Goal: Task Accomplishment & Management: Manage account settings

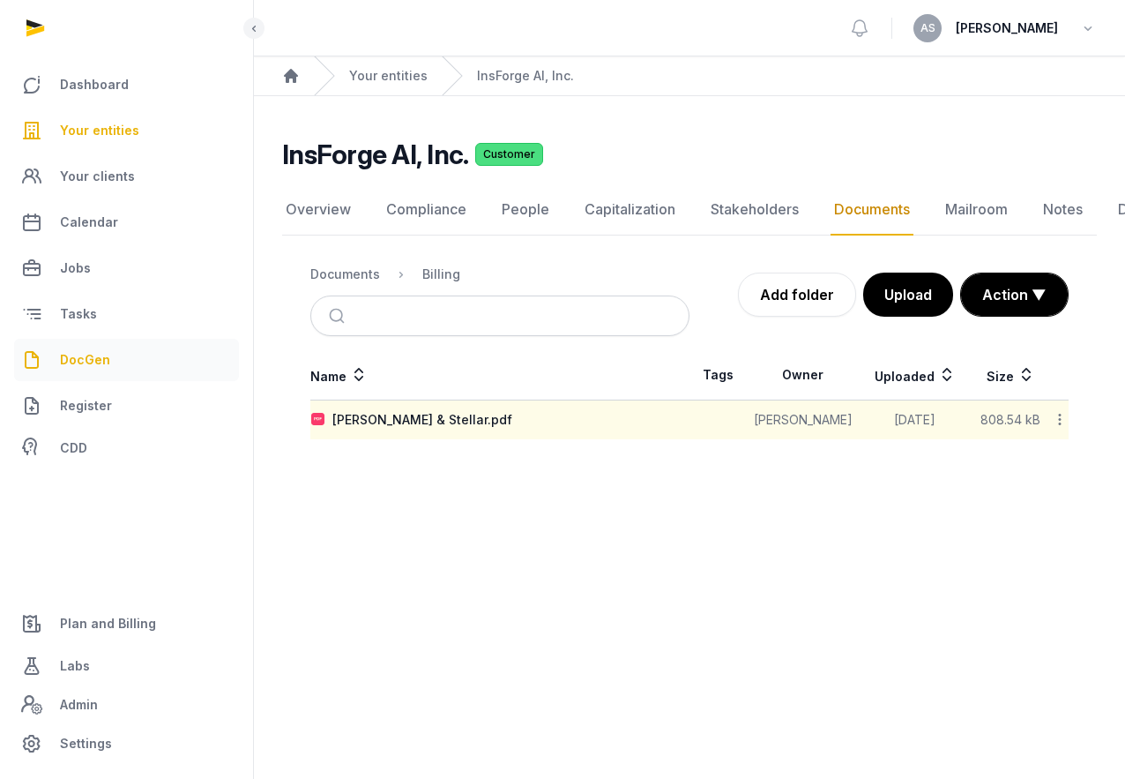
click at [98, 362] on span "DocGen" at bounding box center [85, 359] width 50 height 21
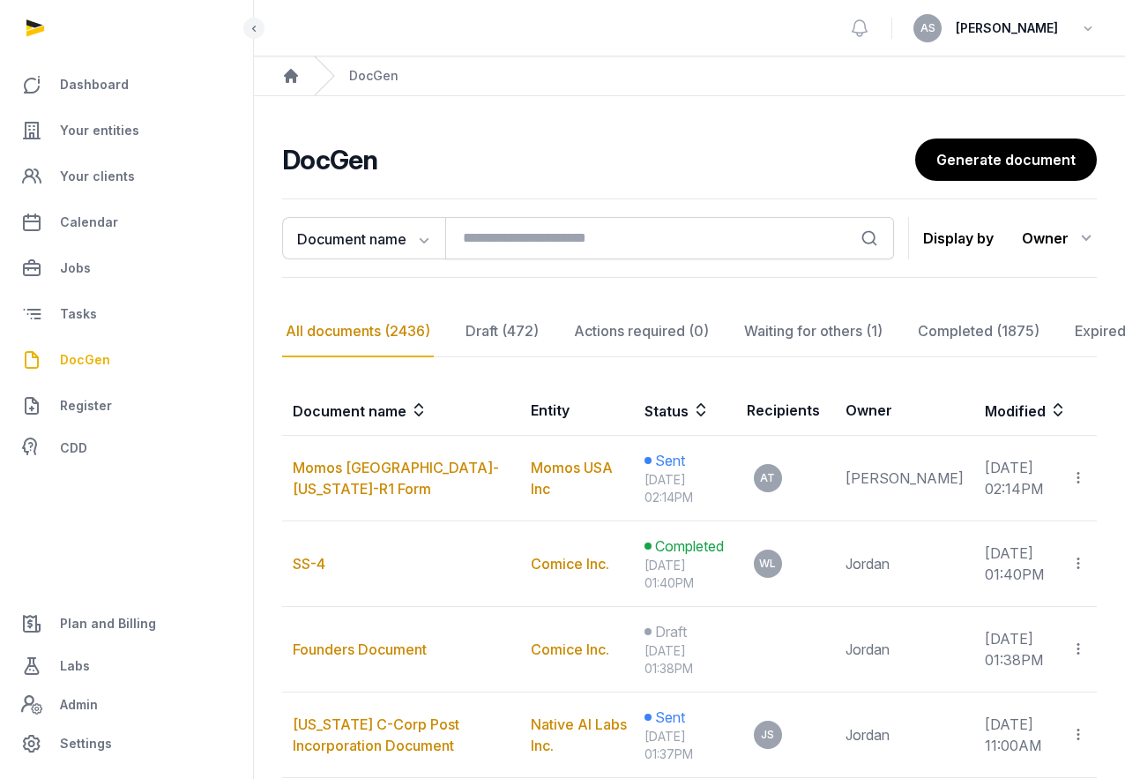
click at [166, 572] on ul "Dashboard Your entities Your clients Calendar Jobs Tasks DocGen Register CDD Pl…" at bounding box center [126, 414] width 211 height 701
click at [104, 137] on span "Your entities" at bounding box center [99, 130] width 79 height 21
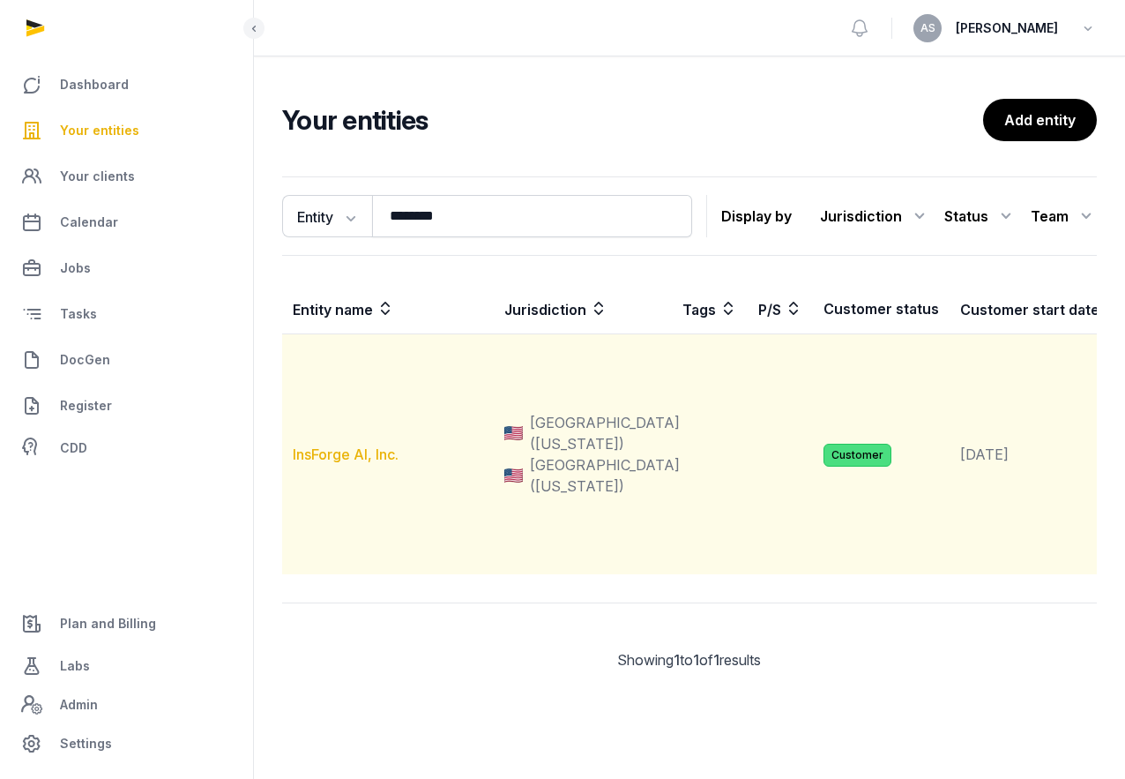
click at [348, 463] on link "InsForge AI, Inc." at bounding box center [346, 454] width 106 height 18
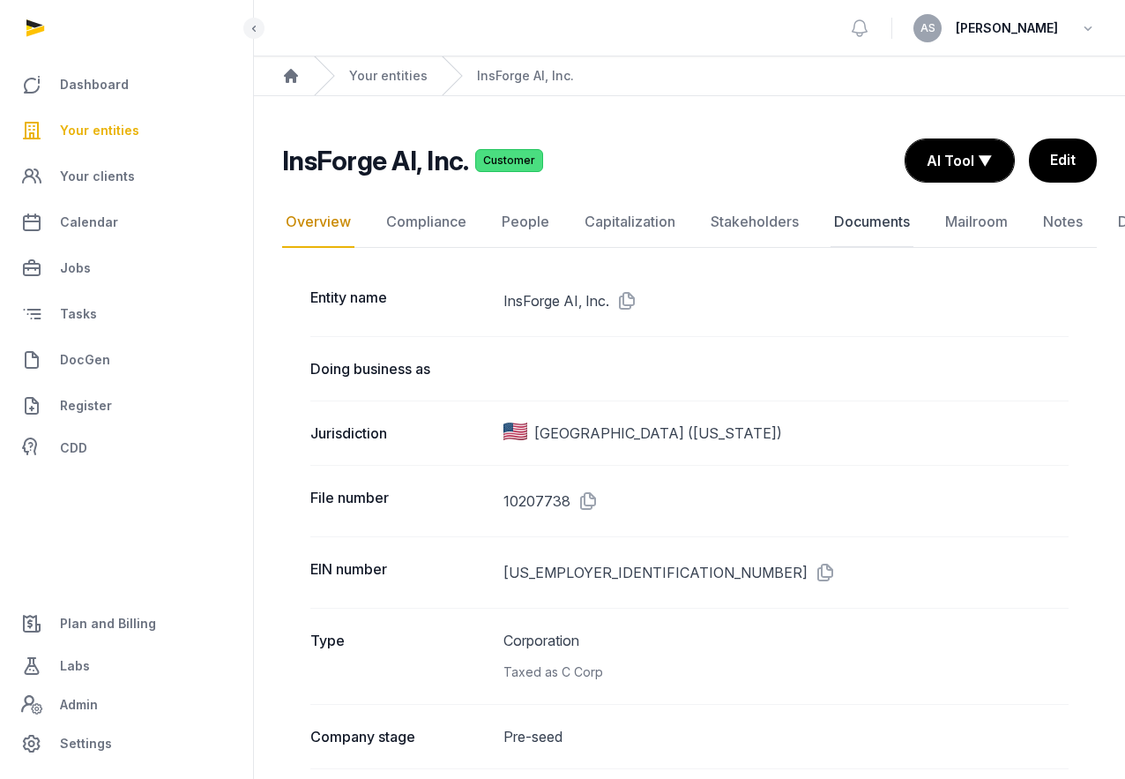
click at [878, 221] on link "Documents" at bounding box center [872, 222] width 83 height 51
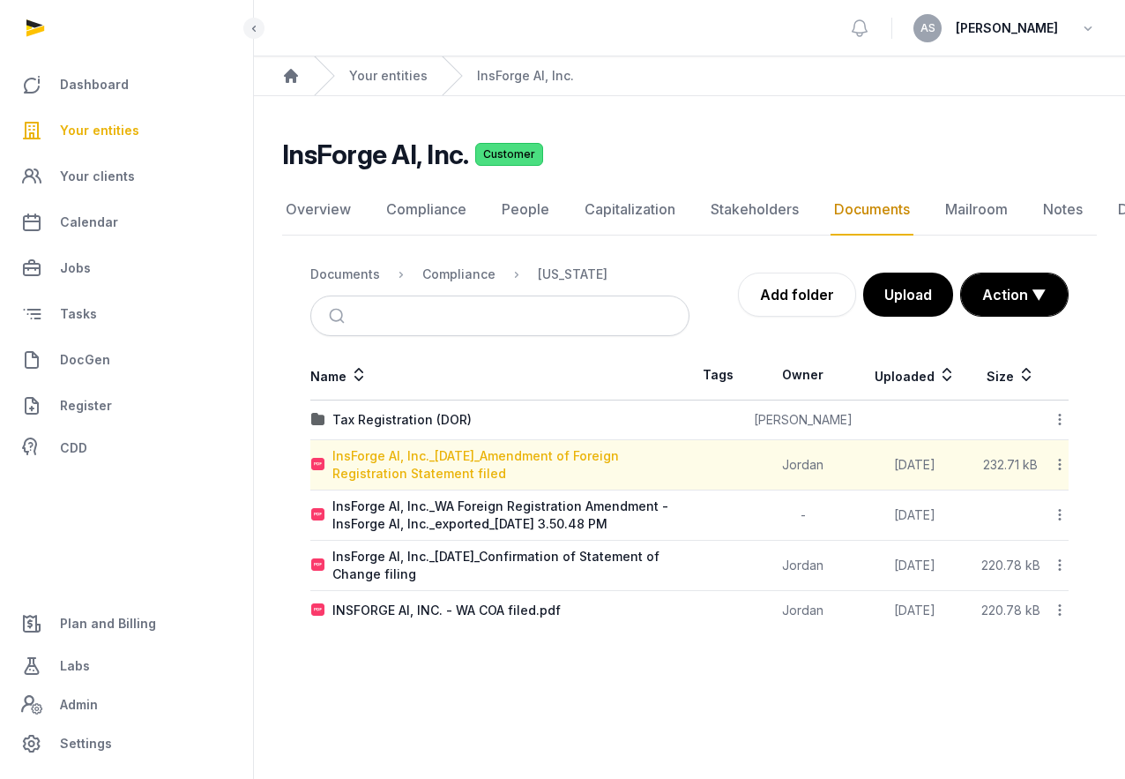
click at [538, 457] on div "InsForge AI, Inc._[DATE]_Amendment of Foreign Registration Statement filed" at bounding box center [511, 464] width 356 height 35
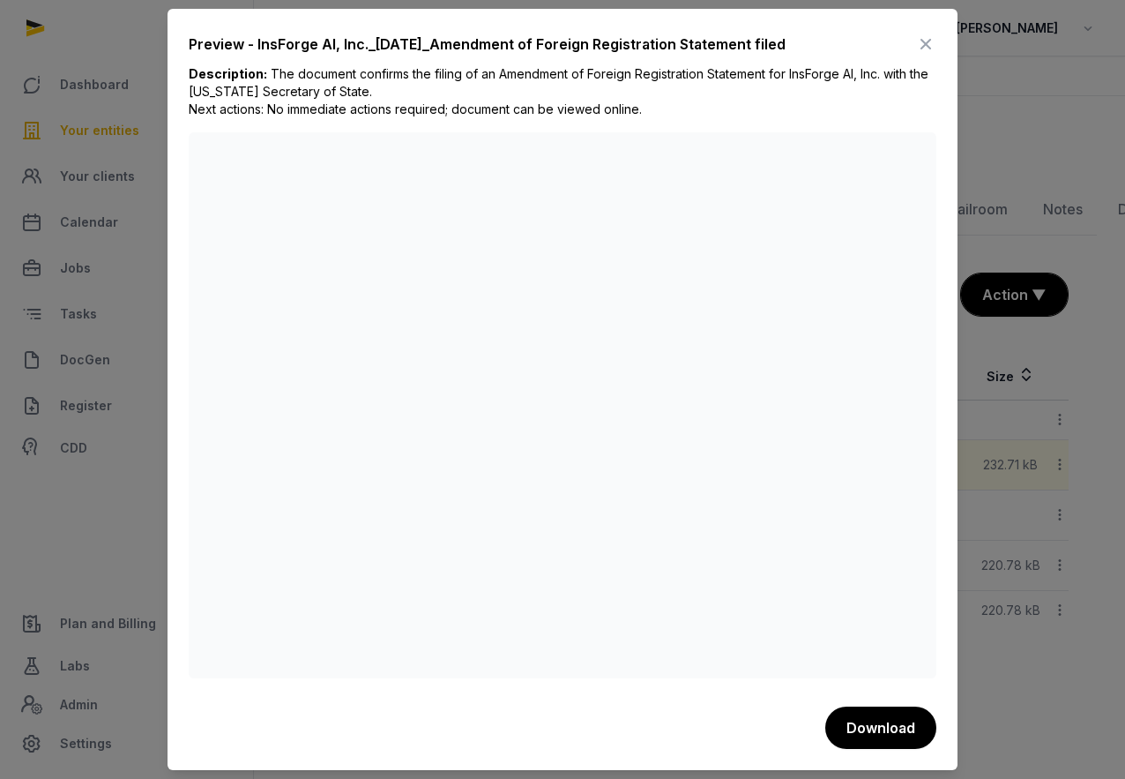
click at [927, 43] on icon at bounding box center [926, 44] width 21 height 28
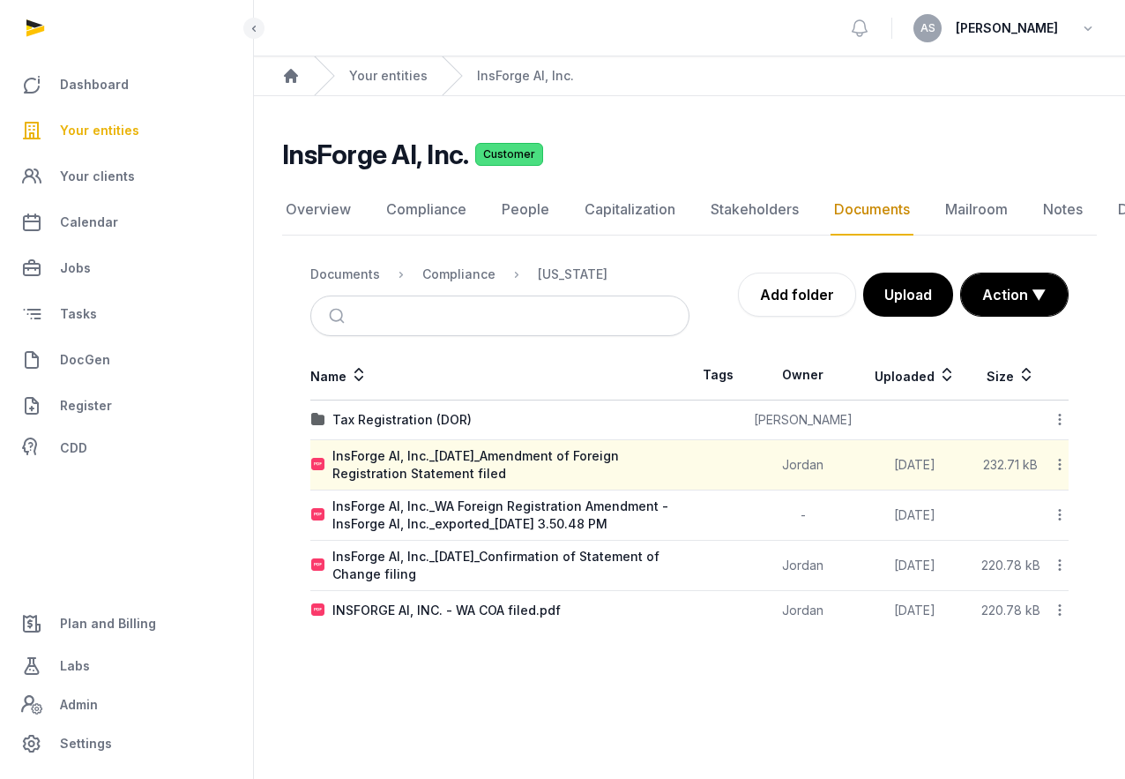
click at [1053, 467] on icon at bounding box center [1060, 464] width 16 height 19
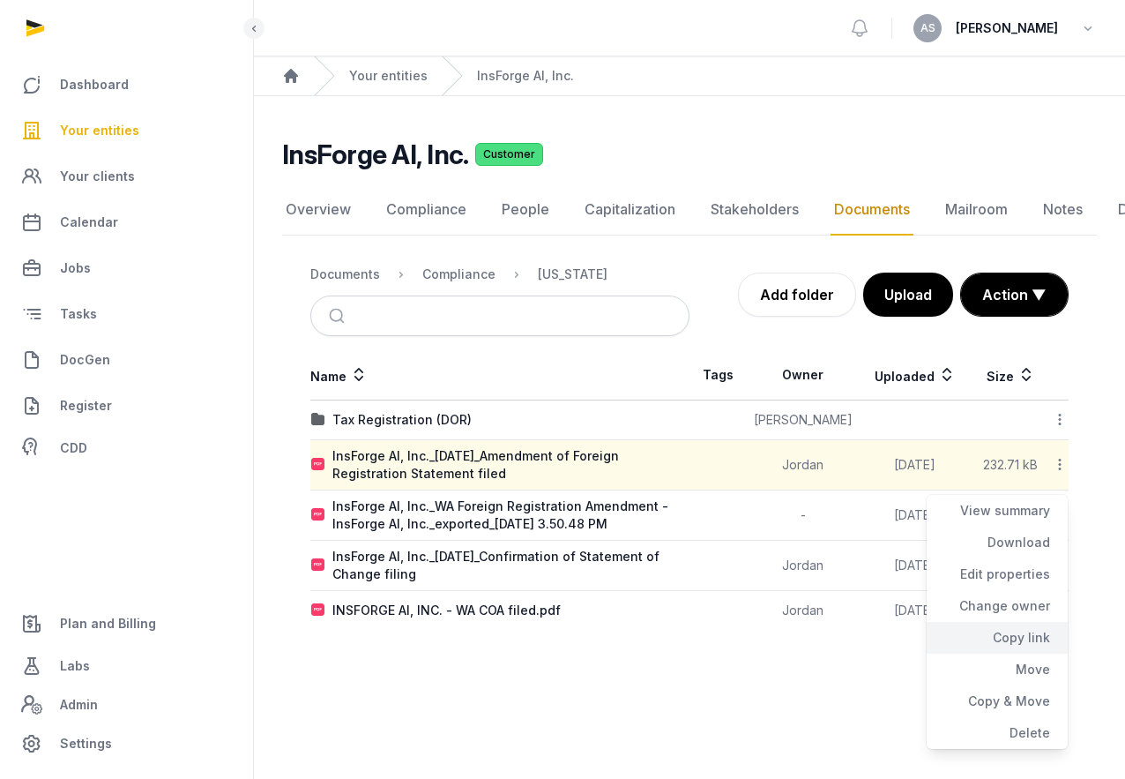
click at [1029, 636] on div "Copy link" at bounding box center [997, 638] width 141 height 32
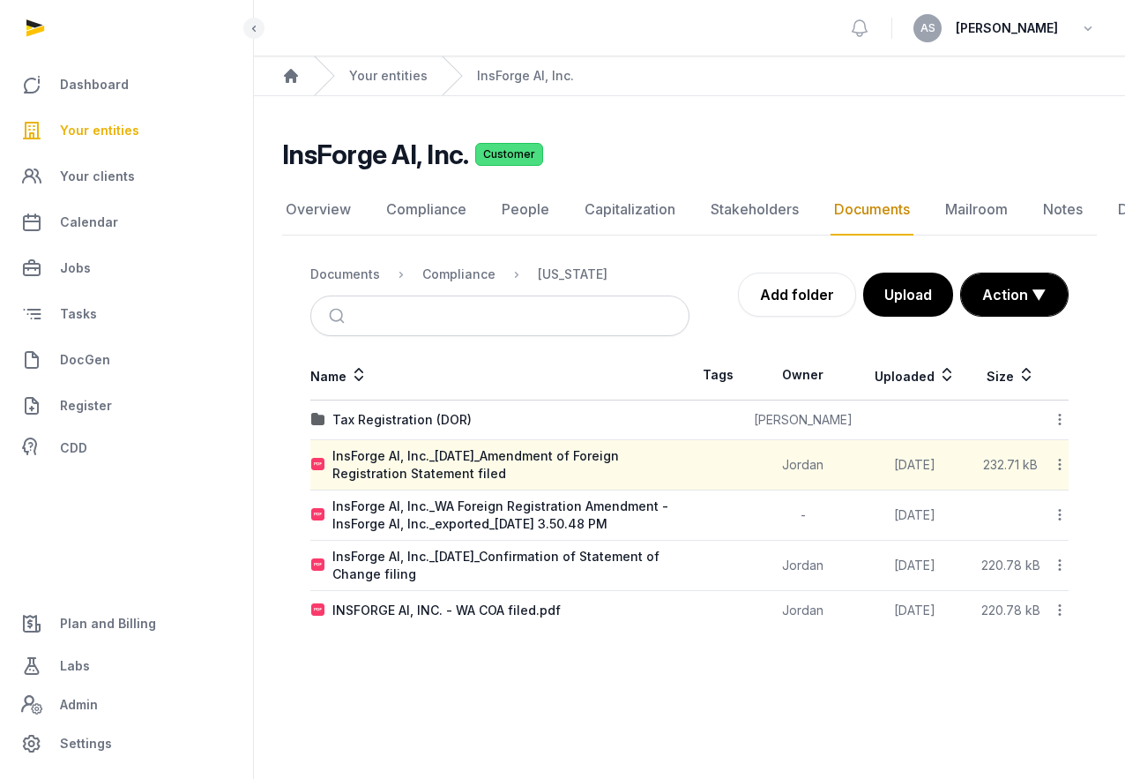
click at [93, 123] on span "Your entities" at bounding box center [99, 130] width 79 height 21
